Goal: Go to known website: Go to known website

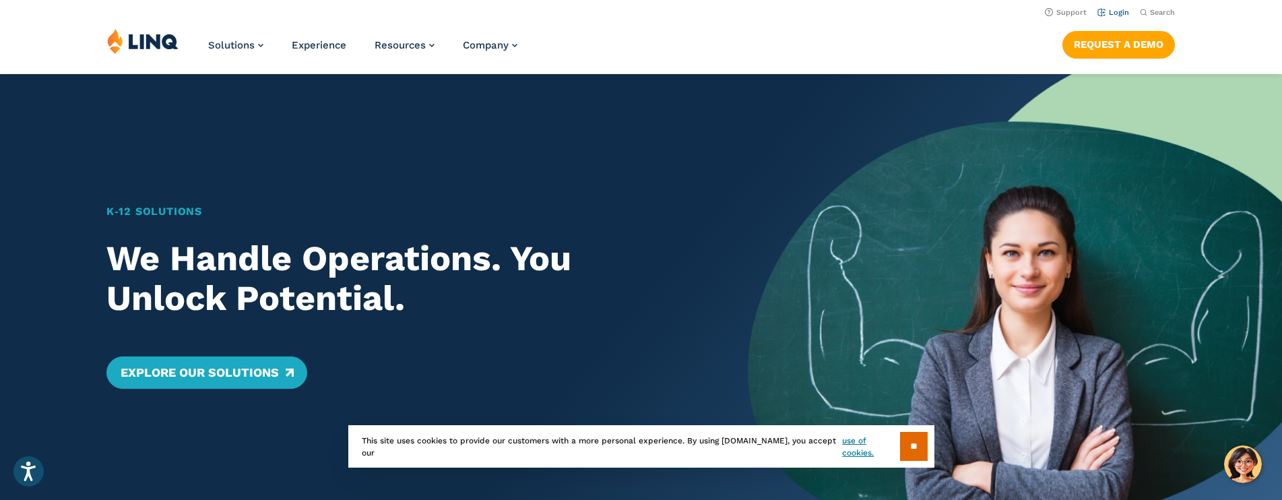
click at [1114, 8] on link "Login" at bounding box center [1113, 12] width 32 height 9
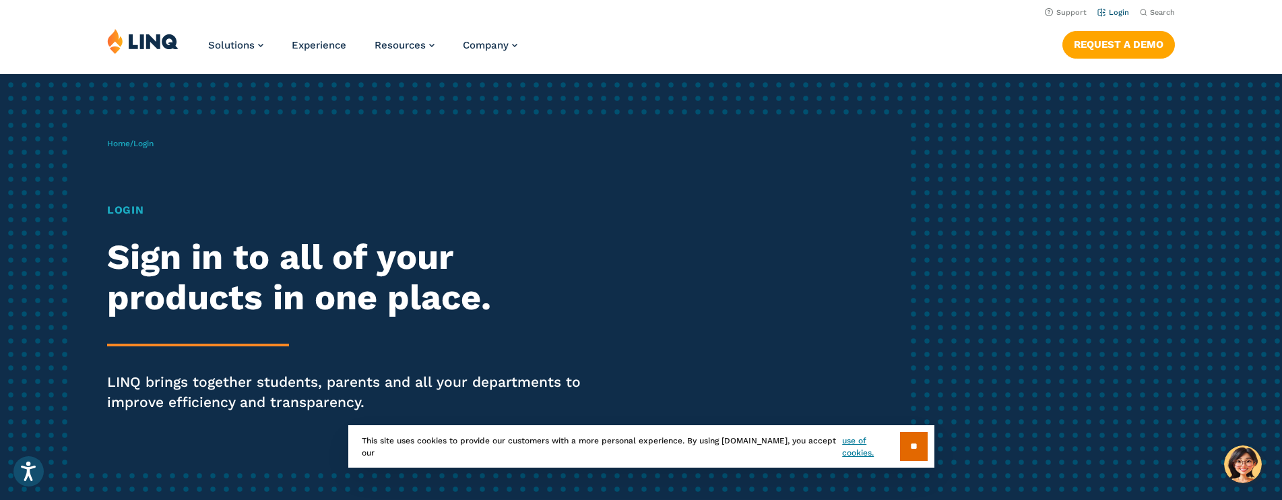
click at [1114, 13] on link "Login" at bounding box center [1113, 12] width 32 height 9
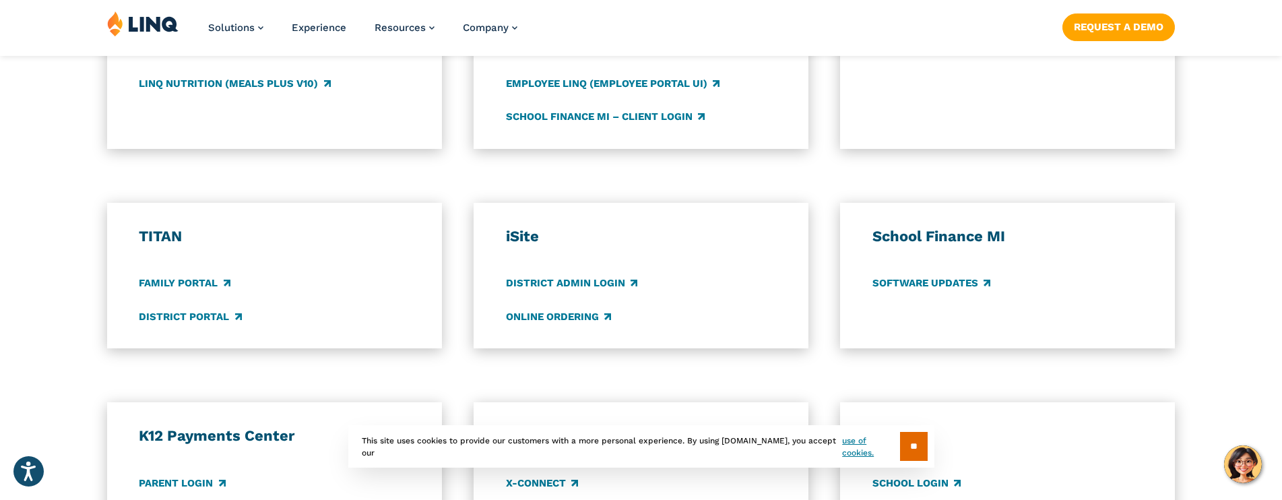
scroll to position [943, 0]
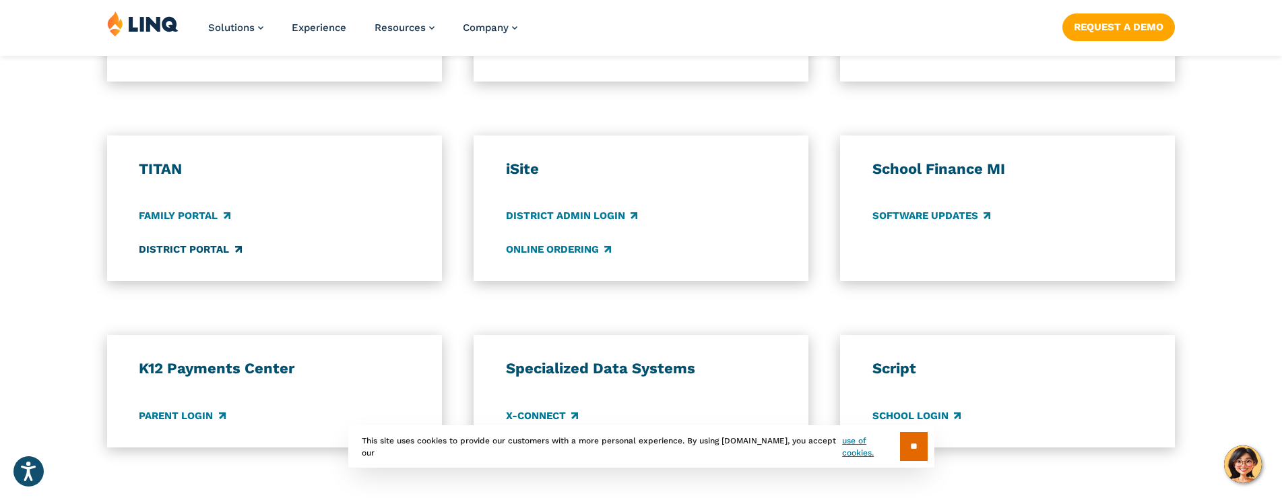
click at [191, 253] on link "District Portal" at bounding box center [190, 249] width 102 height 15
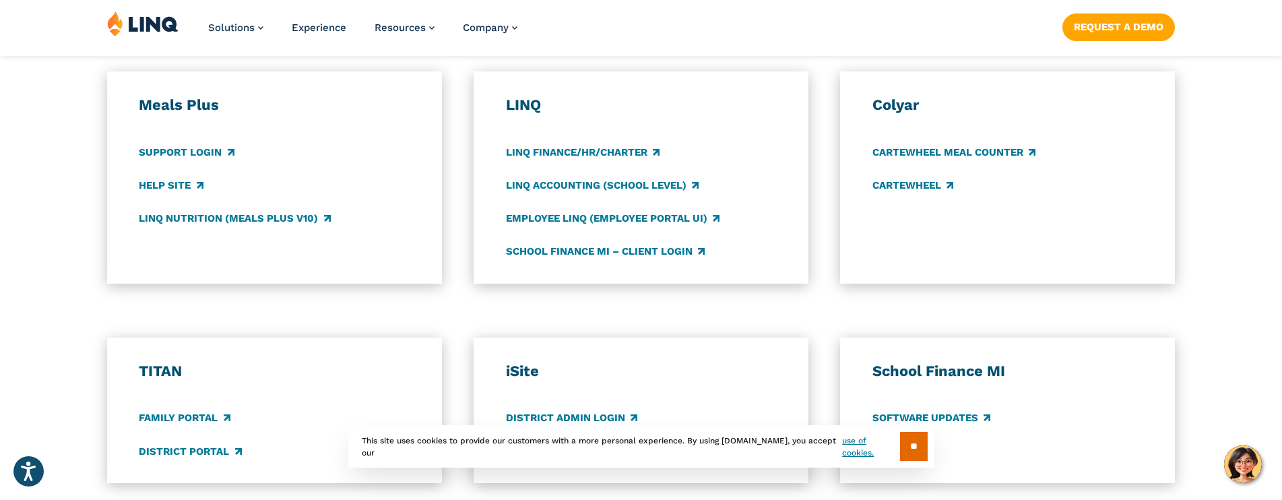
scroll to position [808, 0]
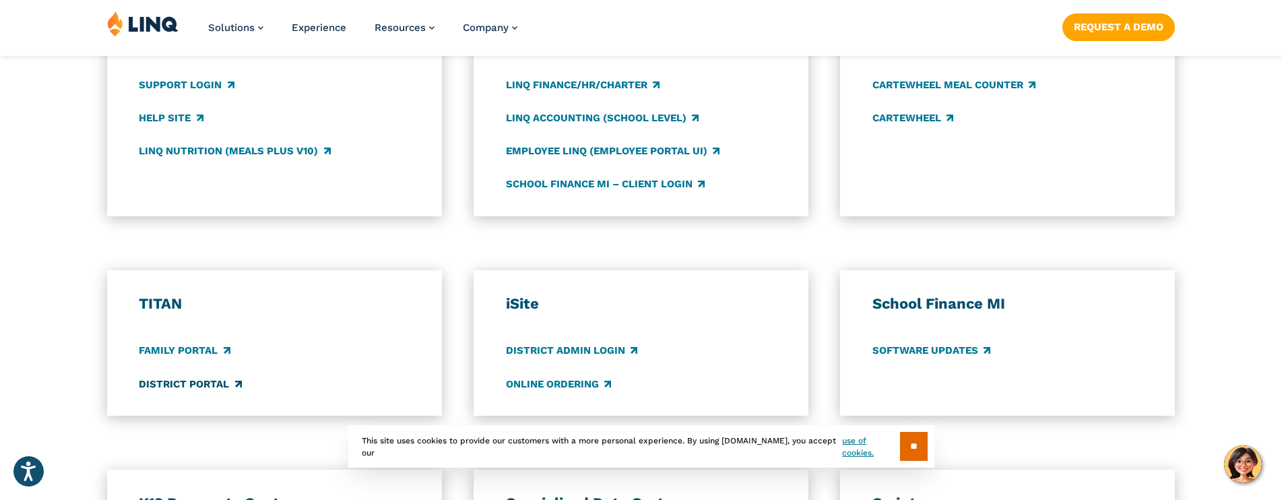
click at [211, 383] on link "District Portal" at bounding box center [190, 383] width 102 height 15
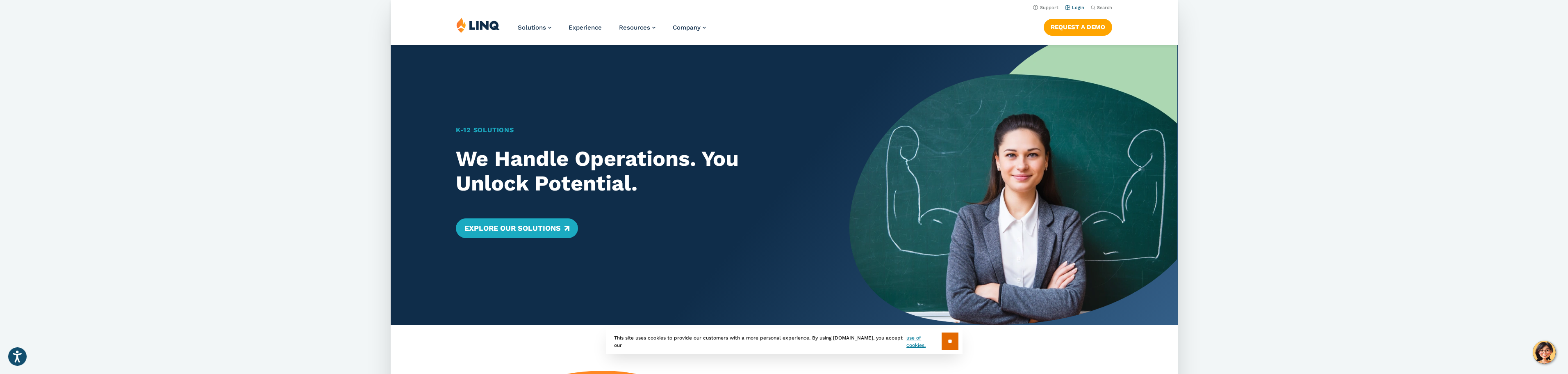
click at [1077, 9] on link "Login" at bounding box center [1074, 7] width 19 height 5
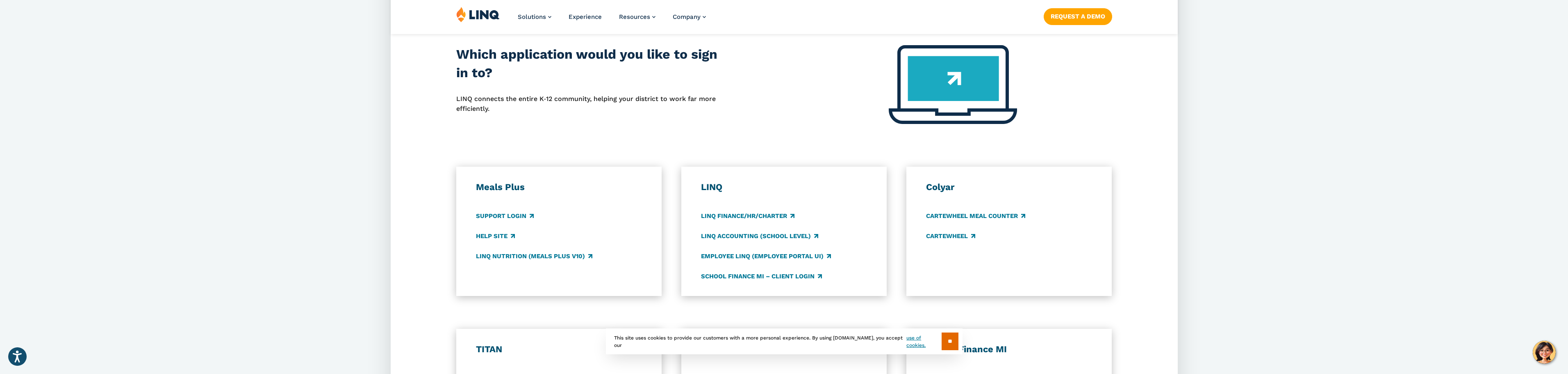
scroll to position [410, 0]
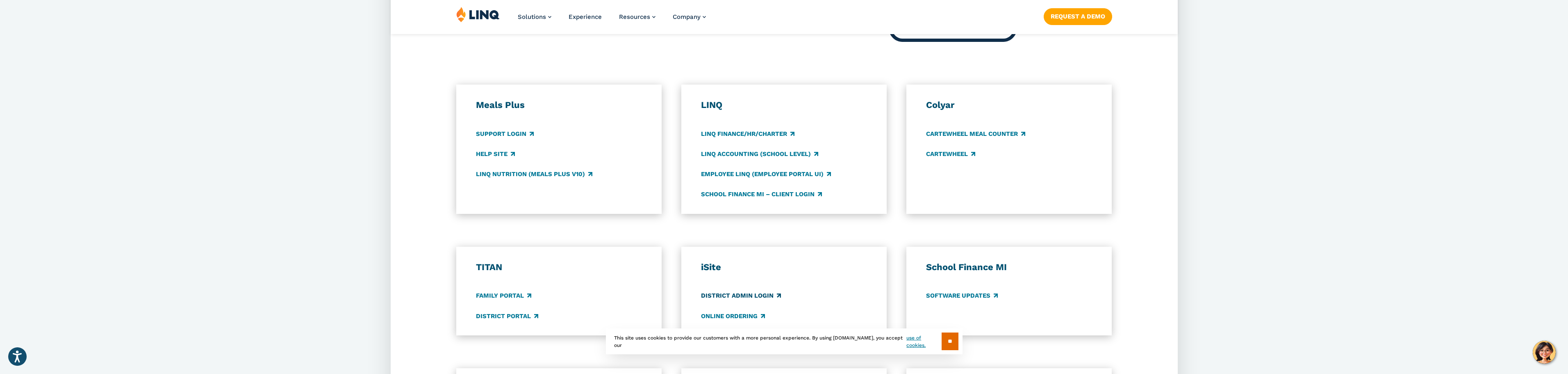
click at [750, 292] on link "District Admin Login" at bounding box center [741, 295] width 80 height 9
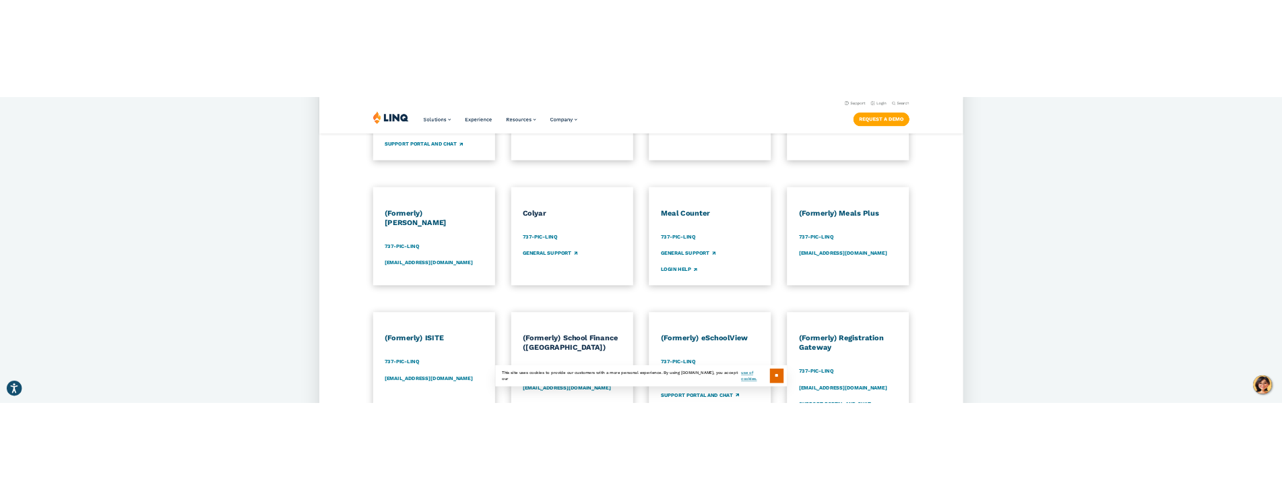
scroll to position [673, 0]
